Goal: Information Seeking & Learning: Learn about a topic

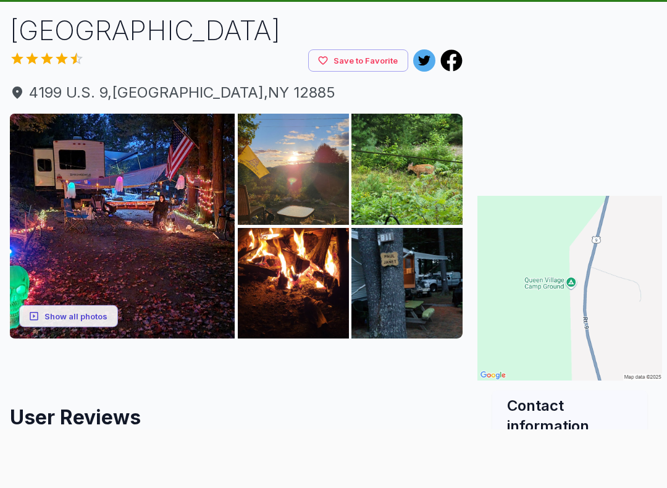
scroll to position [78, 0]
click at [121, 223] on img at bounding box center [122, 226] width 225 height 225
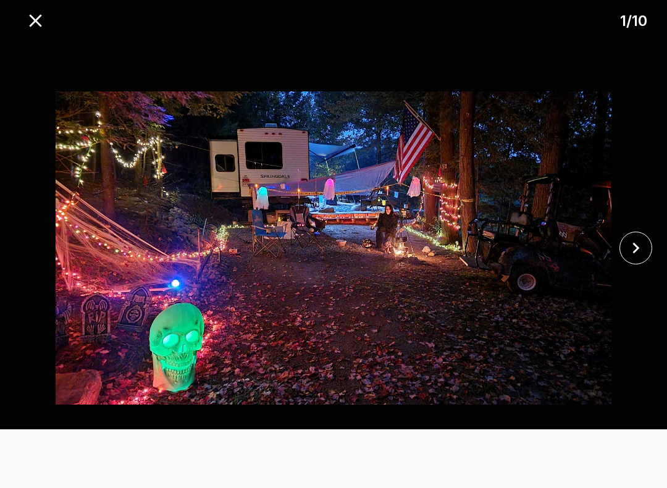
click at [641, 245] on icon "close" at bounding box center [636, 248] width 22 height 22
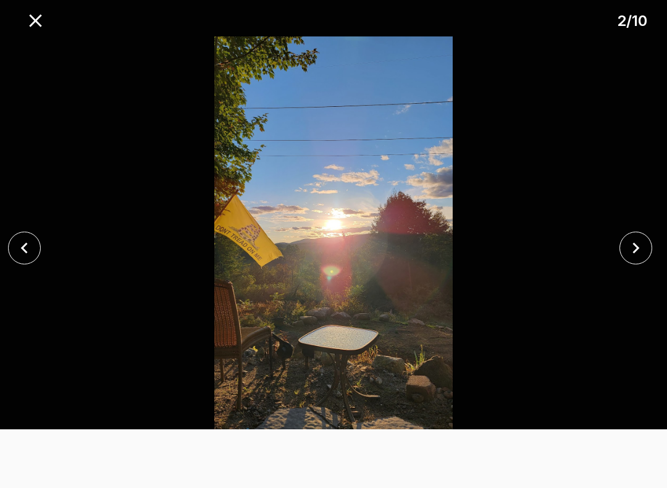
click at [634, 250] on icon "close" at bounding box center [636, 248] width 22 height 22
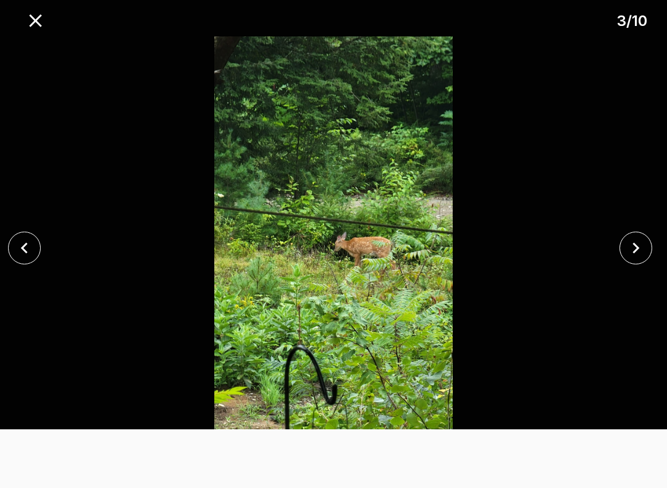
click at [638, 255] on icon "close" at bounding box center [636, 248] width 22 height 22
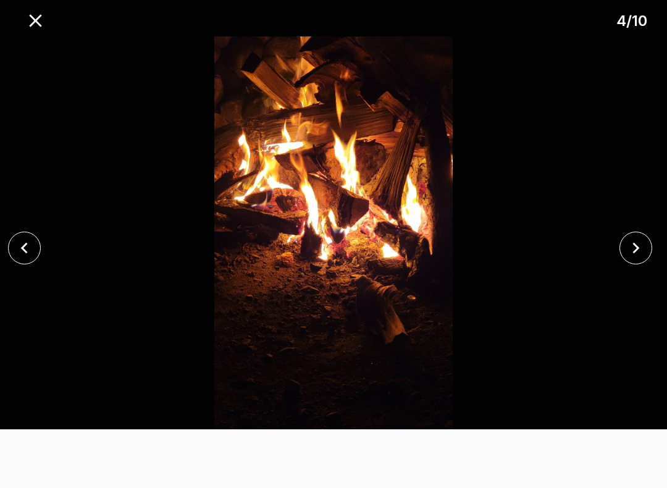
click at [640, 255] on icon "close" at bounding box center [636, 248] width 22 height 22
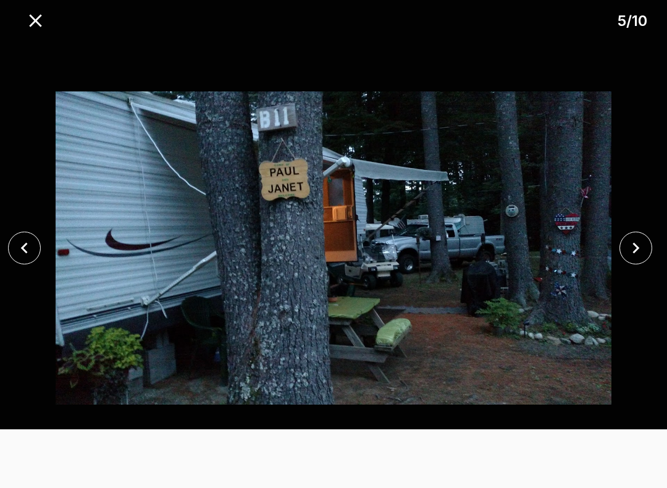
click at [639, 255] on icon "close" at bounding box center [636, 248] width 22 height 22
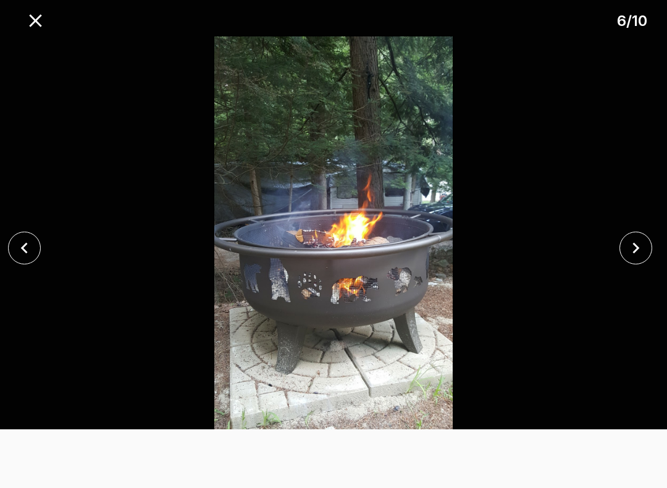
click at [641, 258] on icon "close" at bounding box center [636, 248] width 22 height 22
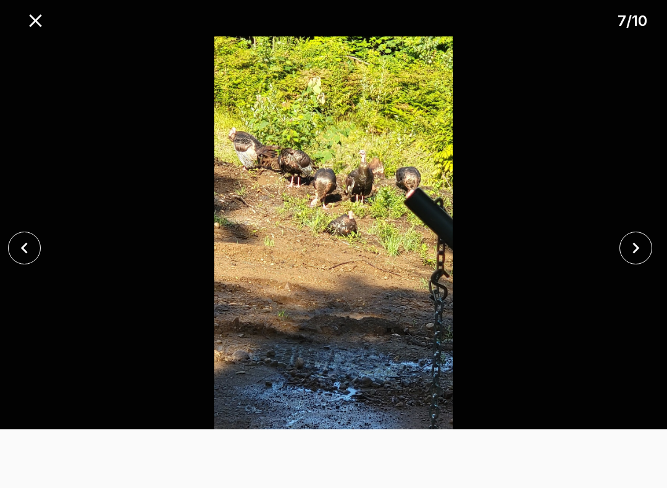
click at [641, 258] on icon "close" at bounding box center [636, 248] width 22 height 22
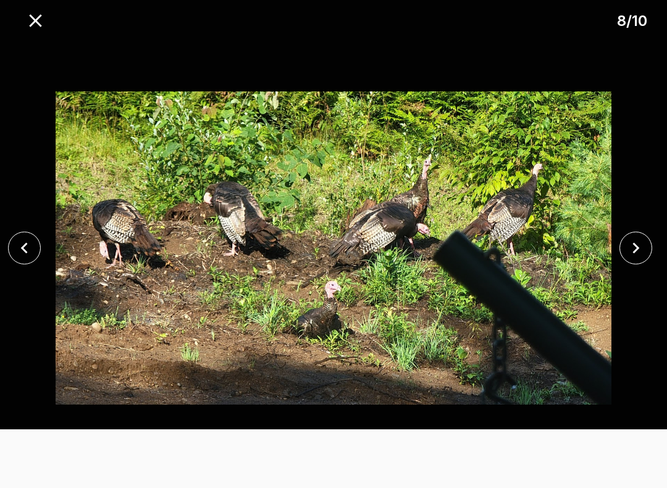
click at [641, 254] on icon "close" at bounding box center [636, 248] width 22 height 22
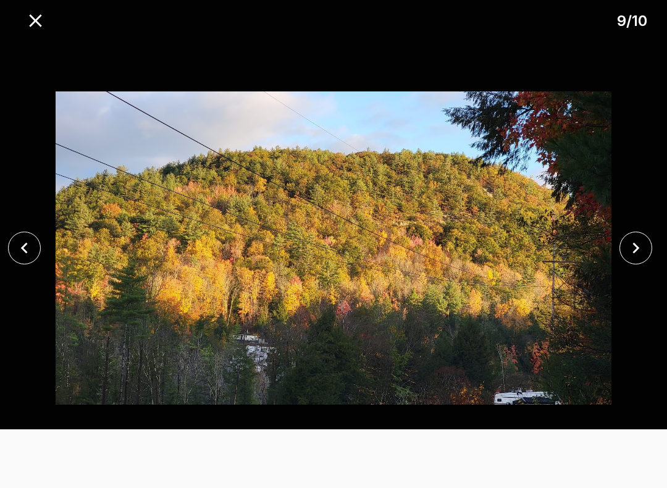
click at [640, 254] on icon "close" at bounding box center [636, 248] width 22 height 22
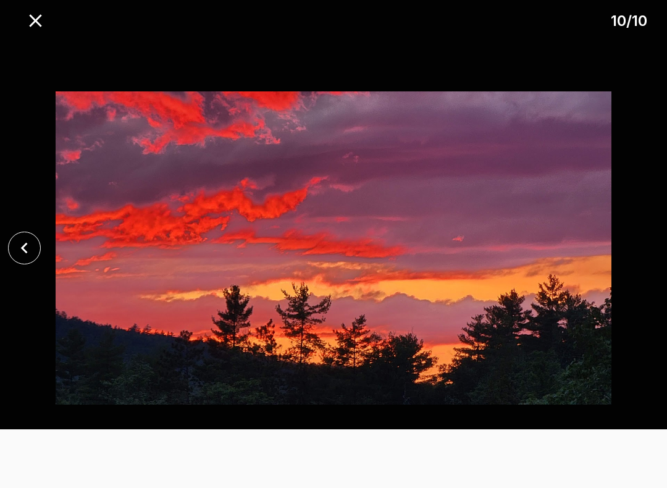
click at [636, 254] on div at bounding box center [333, 247] width 667 height 423
click at [631, 265] on div at bounding box center [333, 247] width 667 height 423
click at [43, 22] on icon "close" at bounding box center [36, 21] width 22 height 22
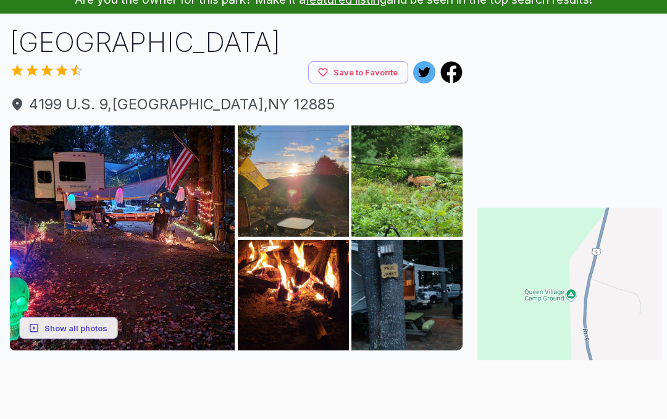
scroll to position [0, 0]
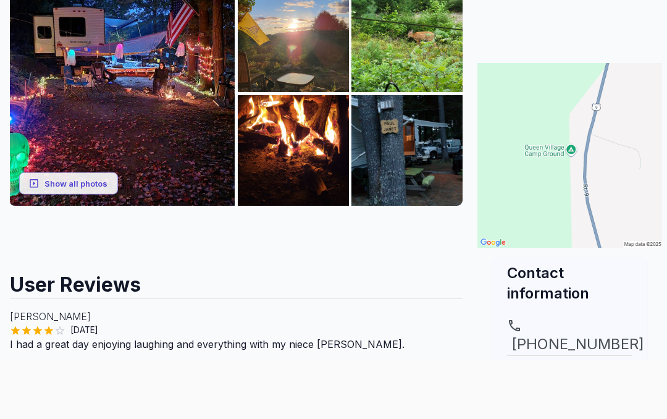
scroll to position [159, 0]
